Goal: Find specific page/section: Find specific page/section

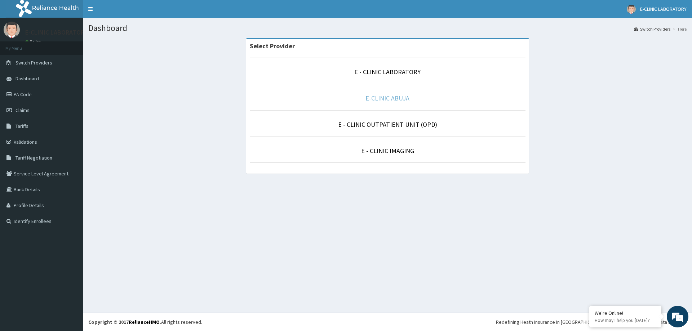
click at [381, 96] on link "E-CLINIC ABUJA" at bounding box center [387, 98] width 44 height 8
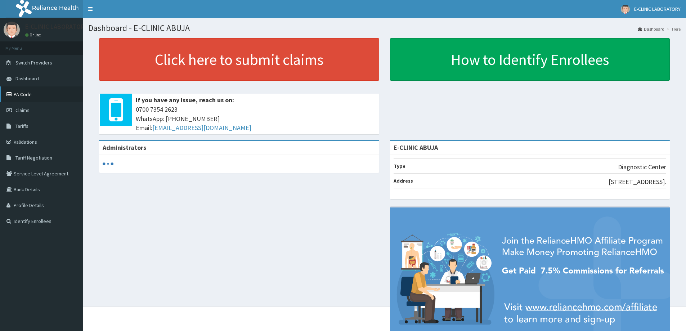
click at [21, 94] on link "PA Code" at bounding box center [41, 94] width 83 height 16
